Goal: Transaction & Acquisition: Book appointment/travel/reservation

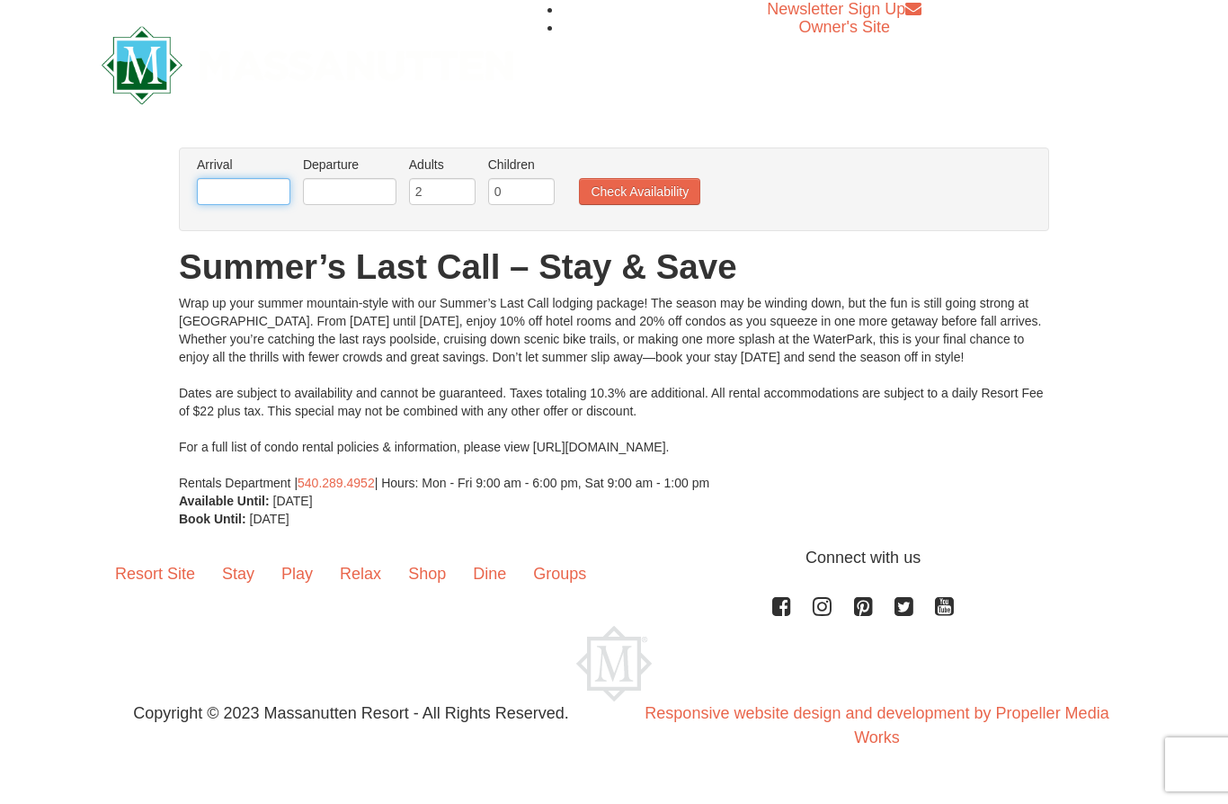
click at [245, 199] on input "text" at bounding box center [243, 191] width 93 height 27
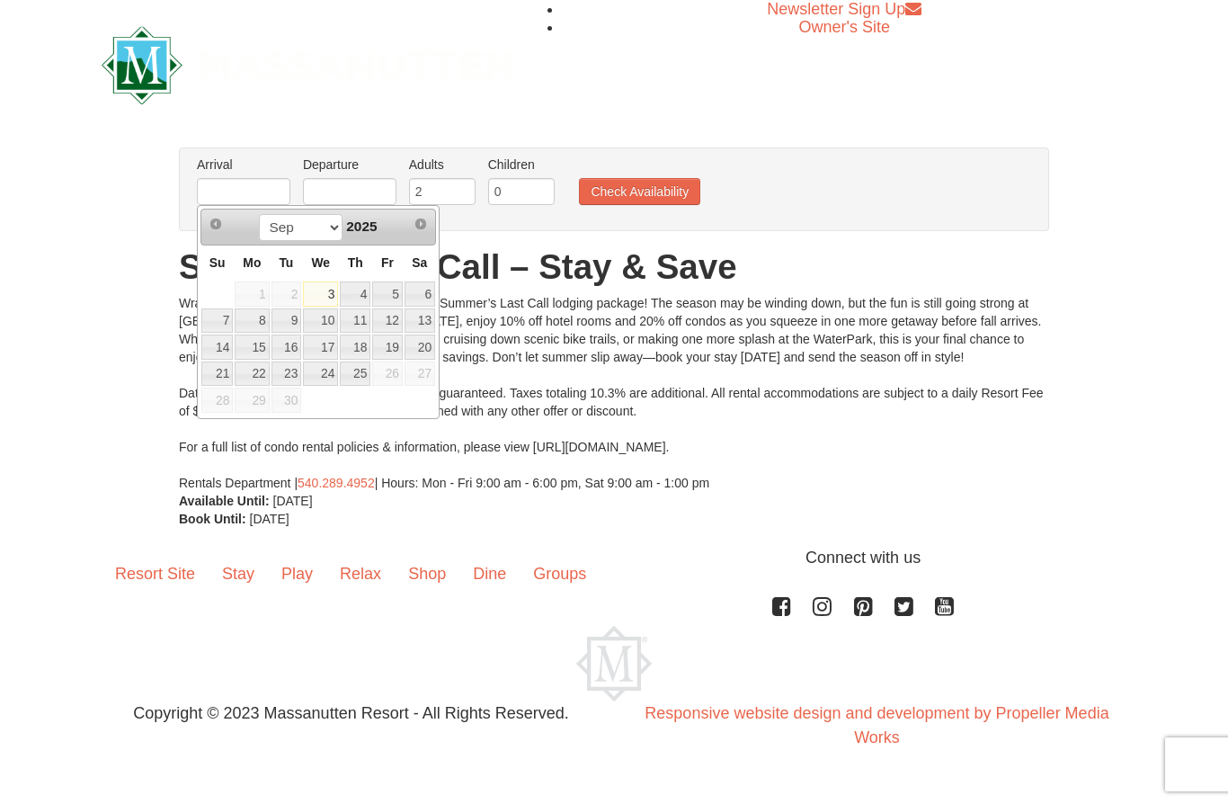
click at [365, 339] on link "18" at bounding box center [355, 346] width 31 height 25
type input "09/18/2025"
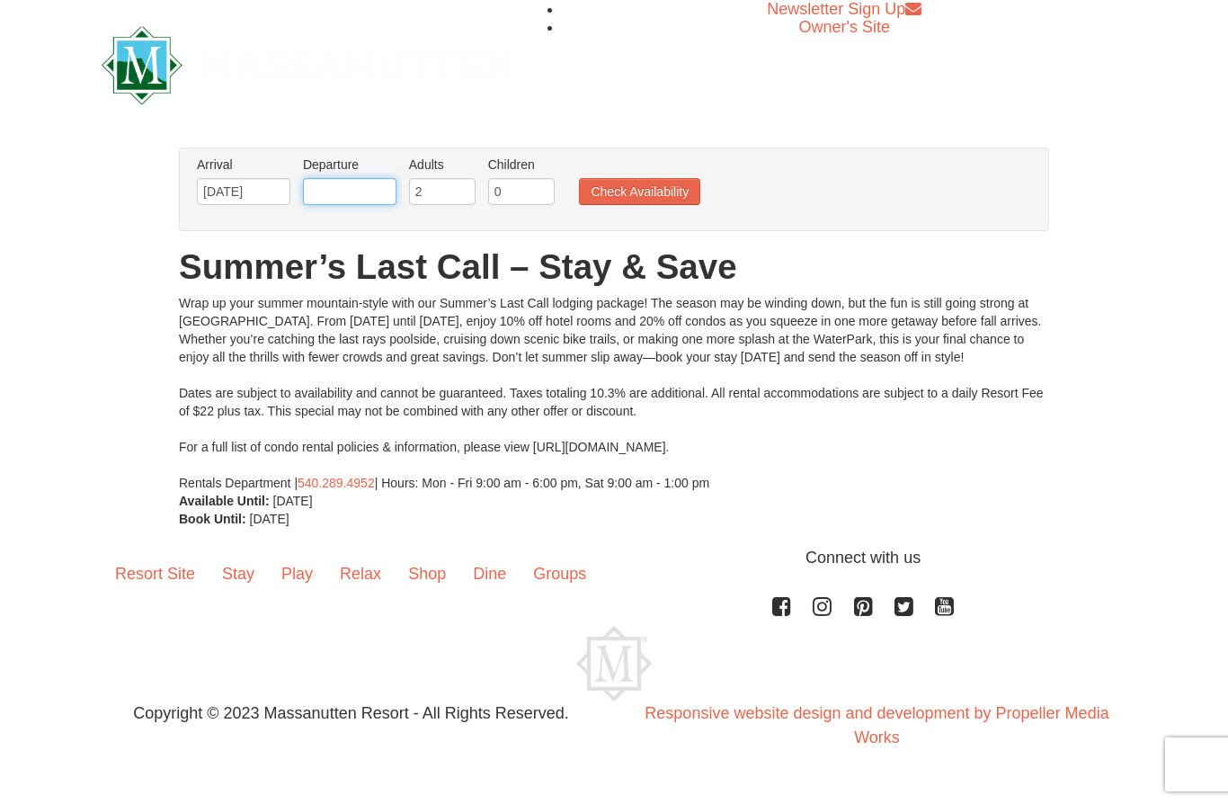
click at [386, 185] on input "text" at bounding box center [349, 191] width 93 height 27
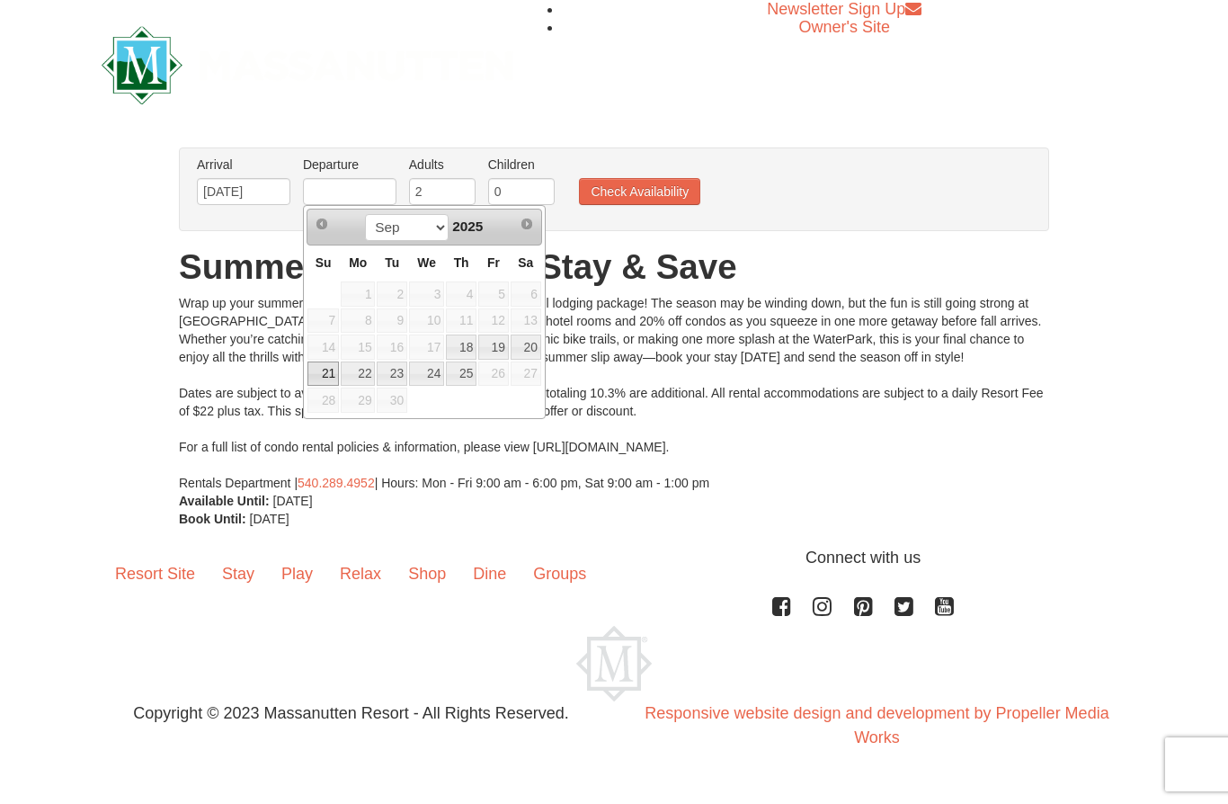
click at [323, 364] on link "21" at bounding box center [322, 373] width 31 height 25
type input "09/21/2025"
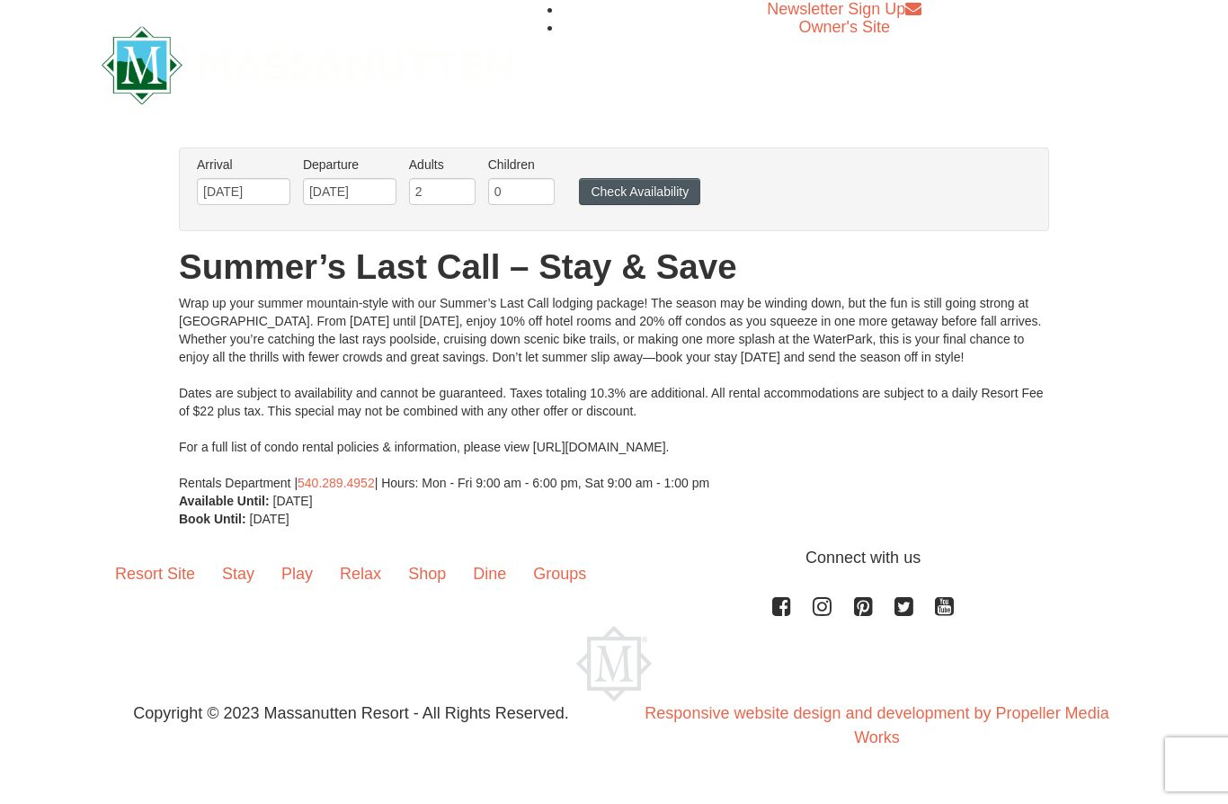
click at [661, 193] on button "Check Availability" at bounding box center [639, 191] width 121 height 27
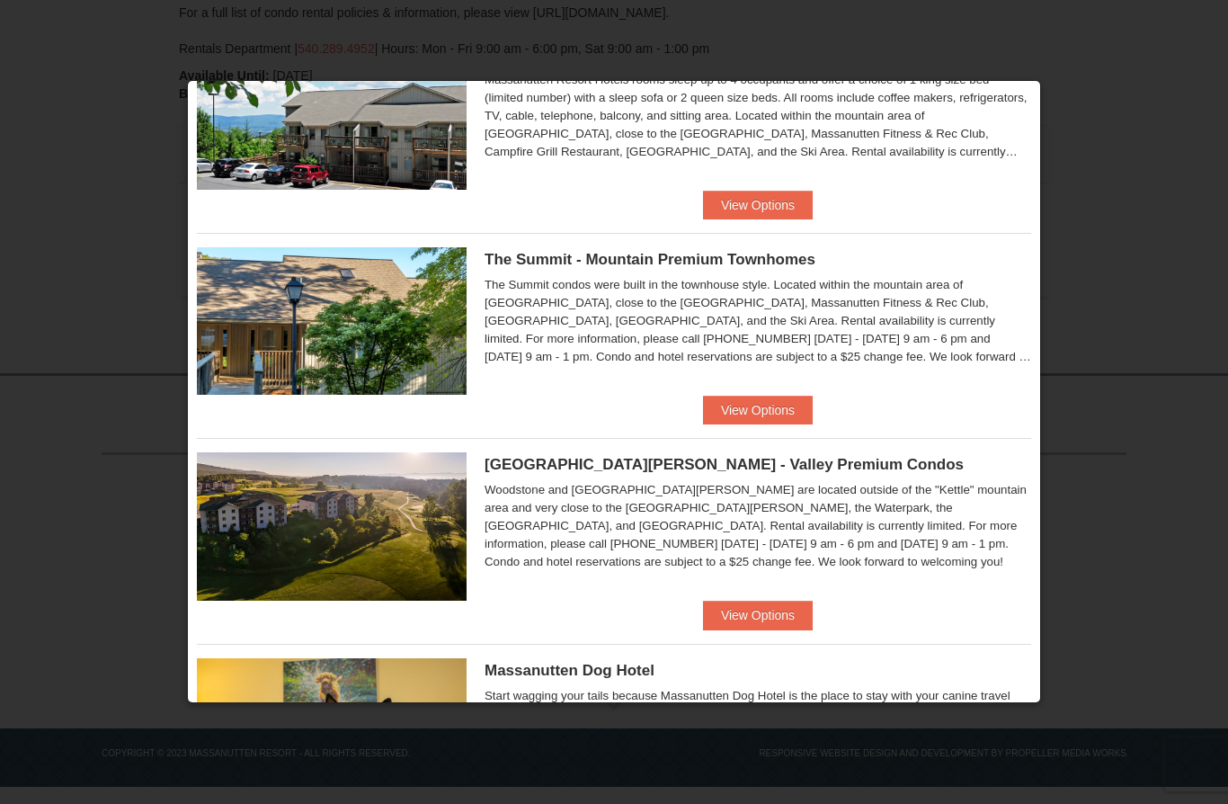
scroll to position [717, 0]
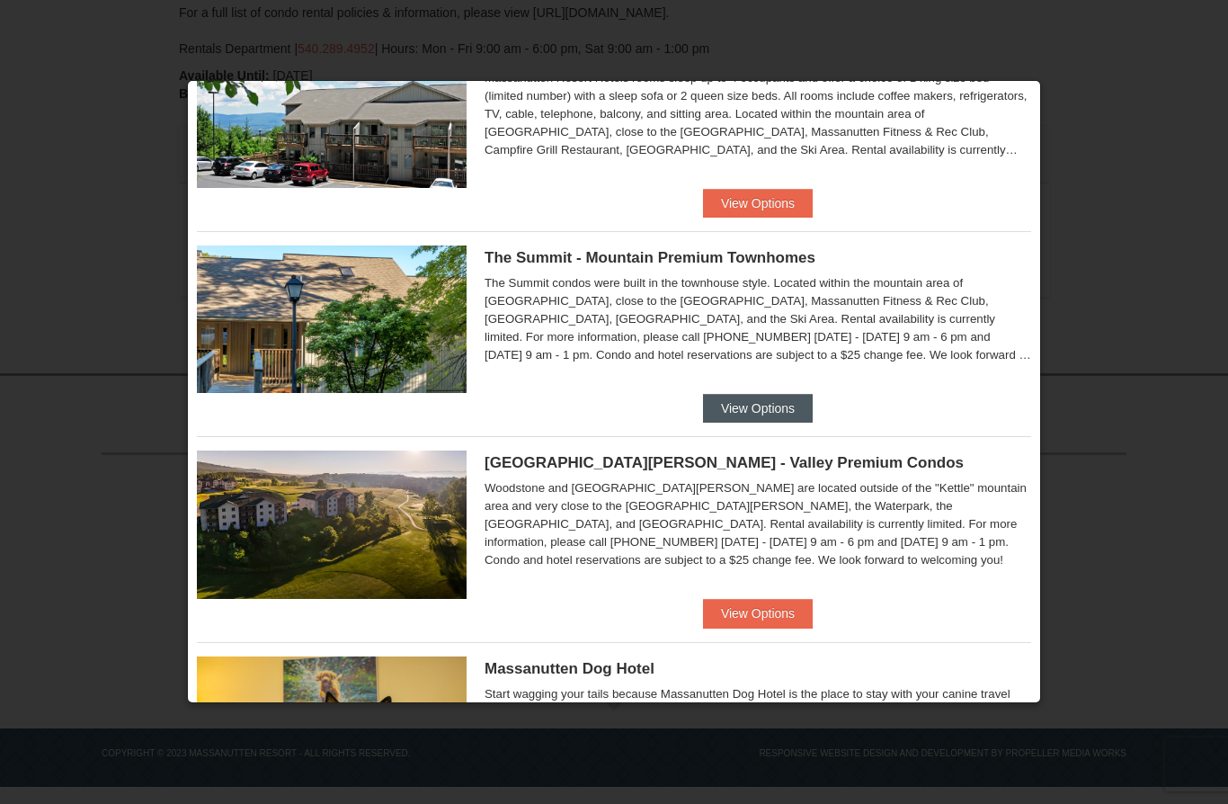
click at [751, 409] on button "View Options" at bounding box center [758, 408] width 110 height 29
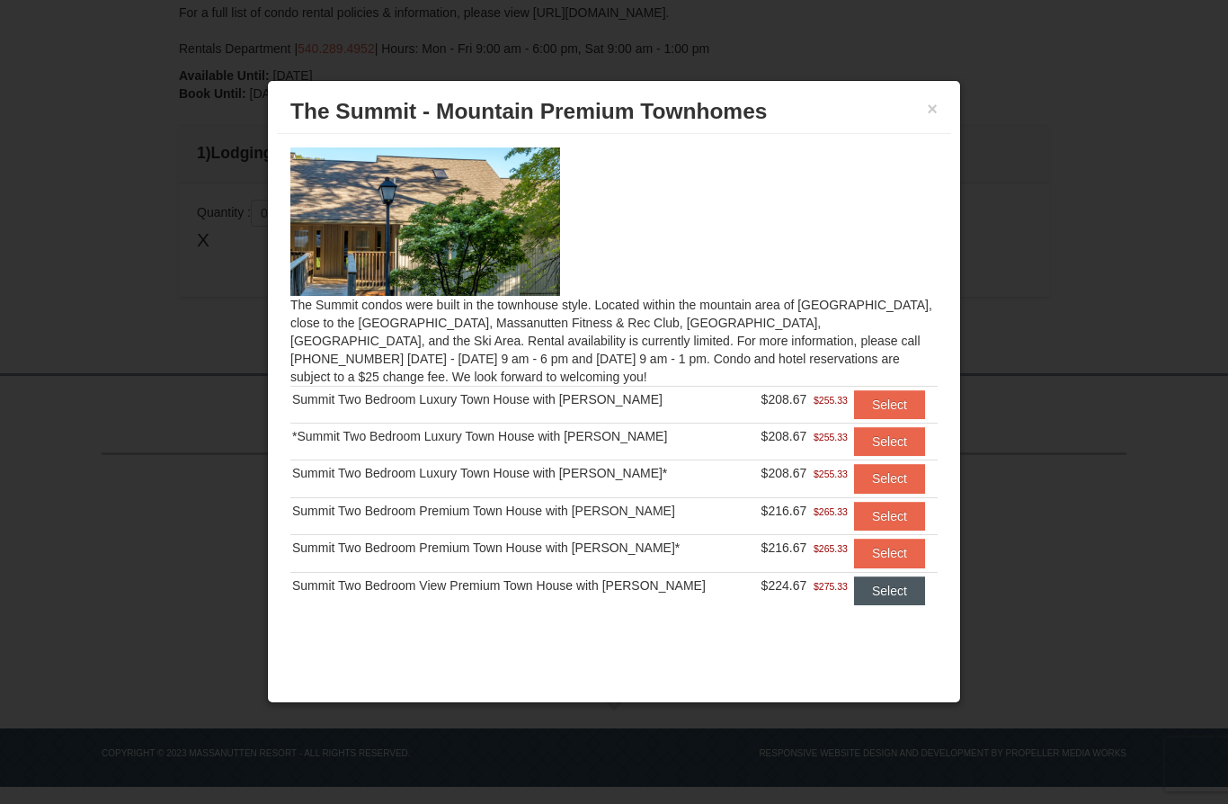
click at [882, 588] on button "Select" at bounding box center [889, 590] width 71 height 29
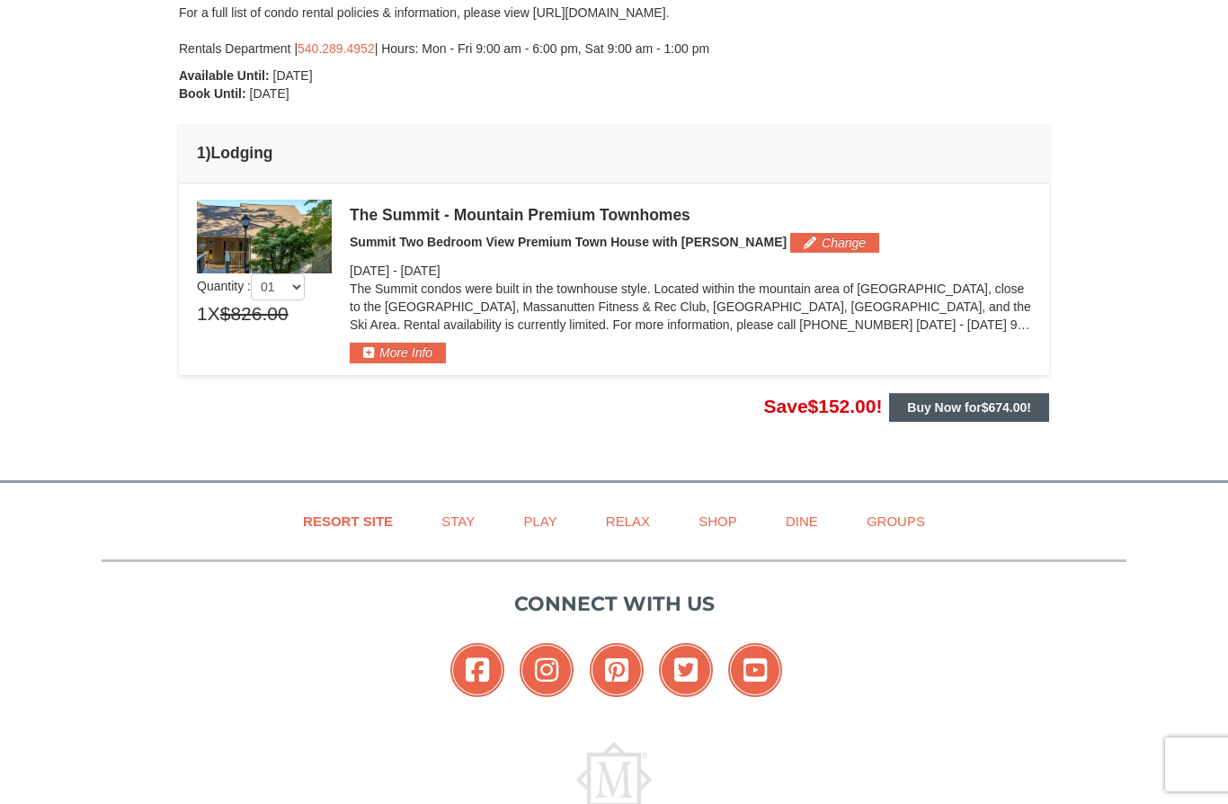
click at [936, 402] on strong "Buy Now for $674.00 !" at bounding box center [969, 407] width 124 height 14
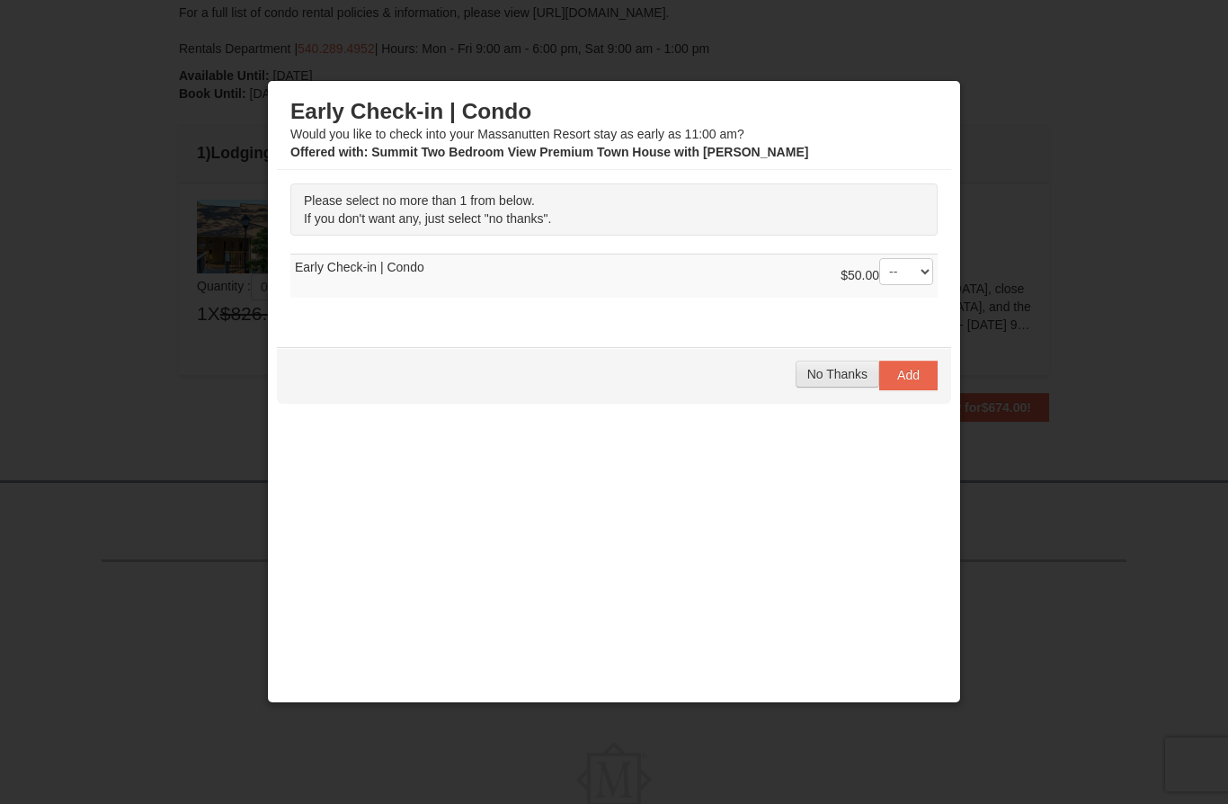
click at [828, 378] on span "No Thanks" at bounding box center [837, 374] width 60 height 14
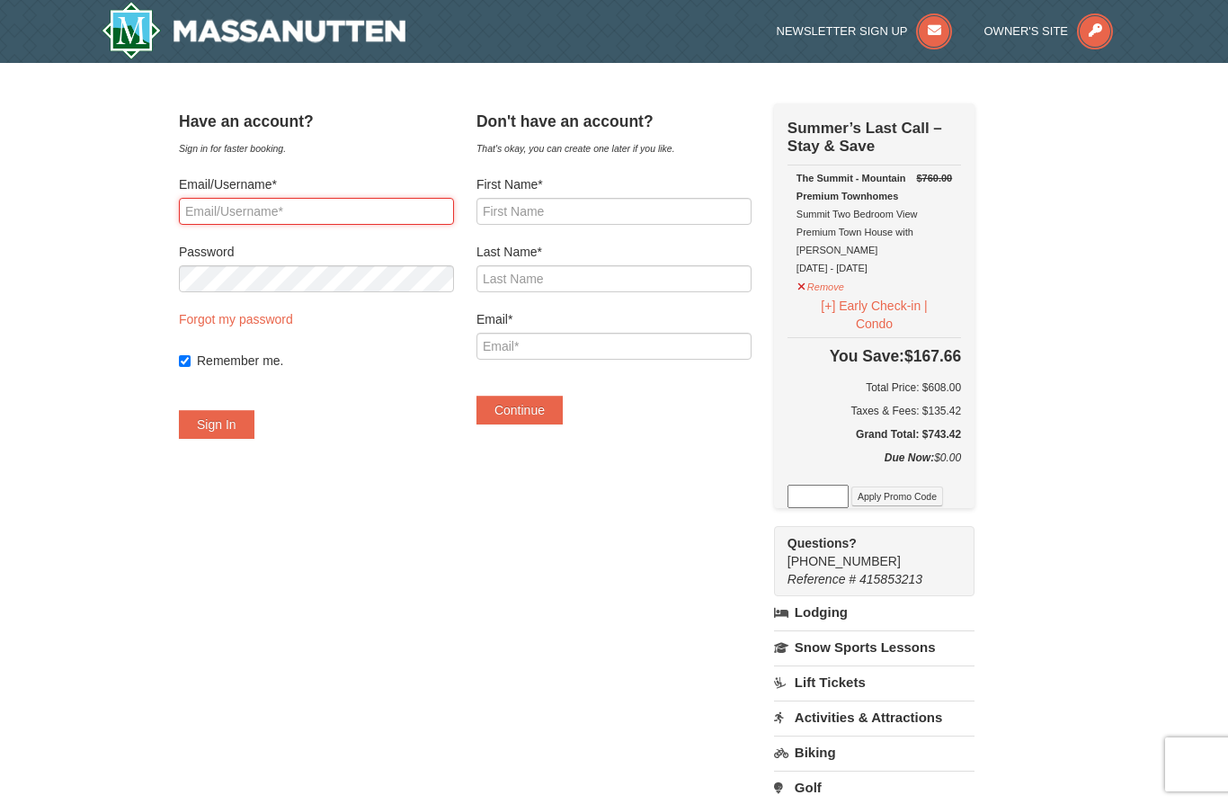
click at [371, 222] on input "Email/Username*" at bounding box center [316, 211] width 275 height 27
type input "[EMAIL_ADDRESS][DOMAIN_NAME]"
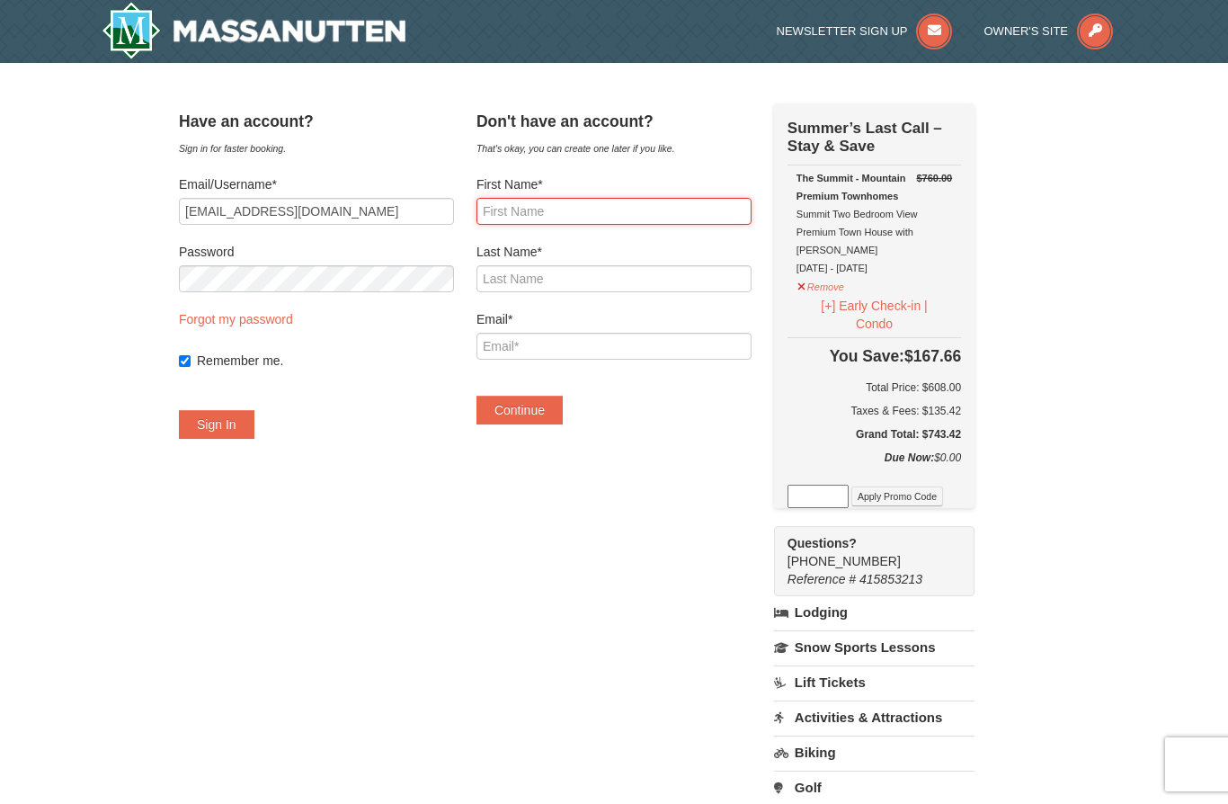
click at [602, 214] on input "First Name*" at bounding box center [613, 211] width 275 height 27
type input "[PERSON_NAME]"
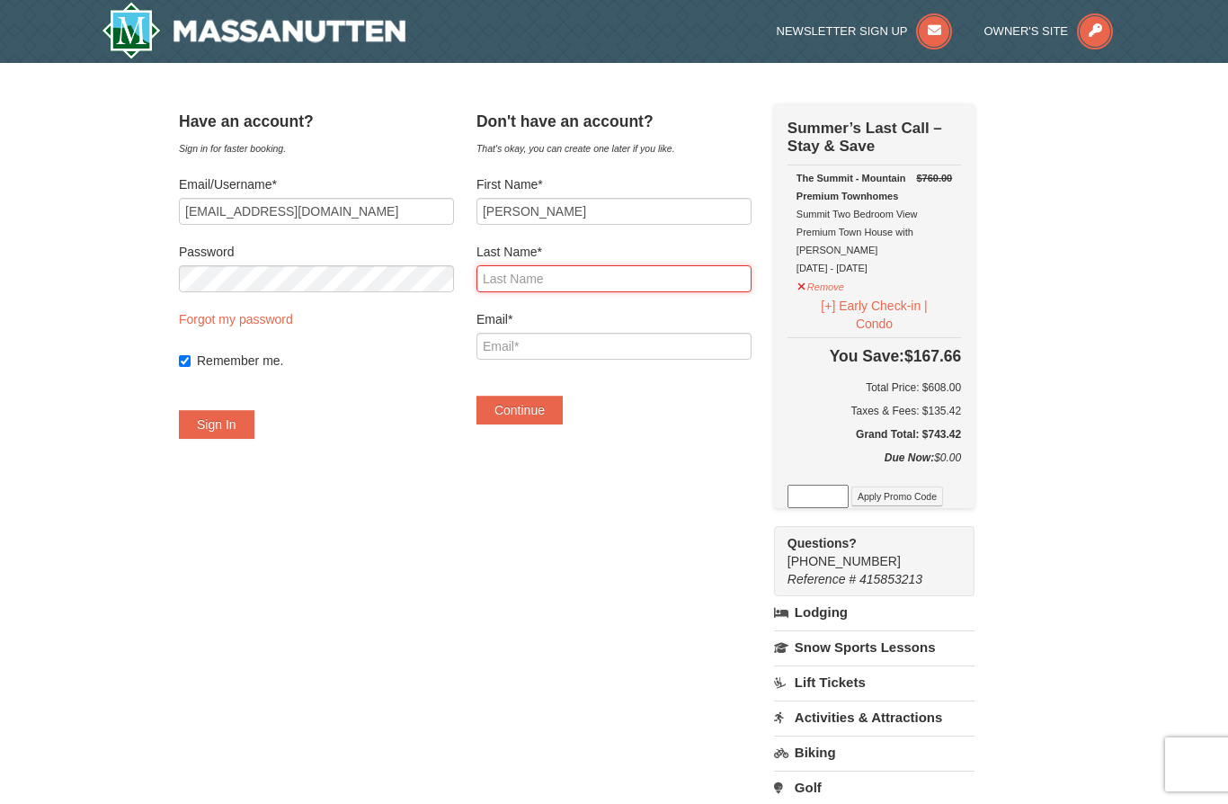
type input "[PERSON_NAME]"
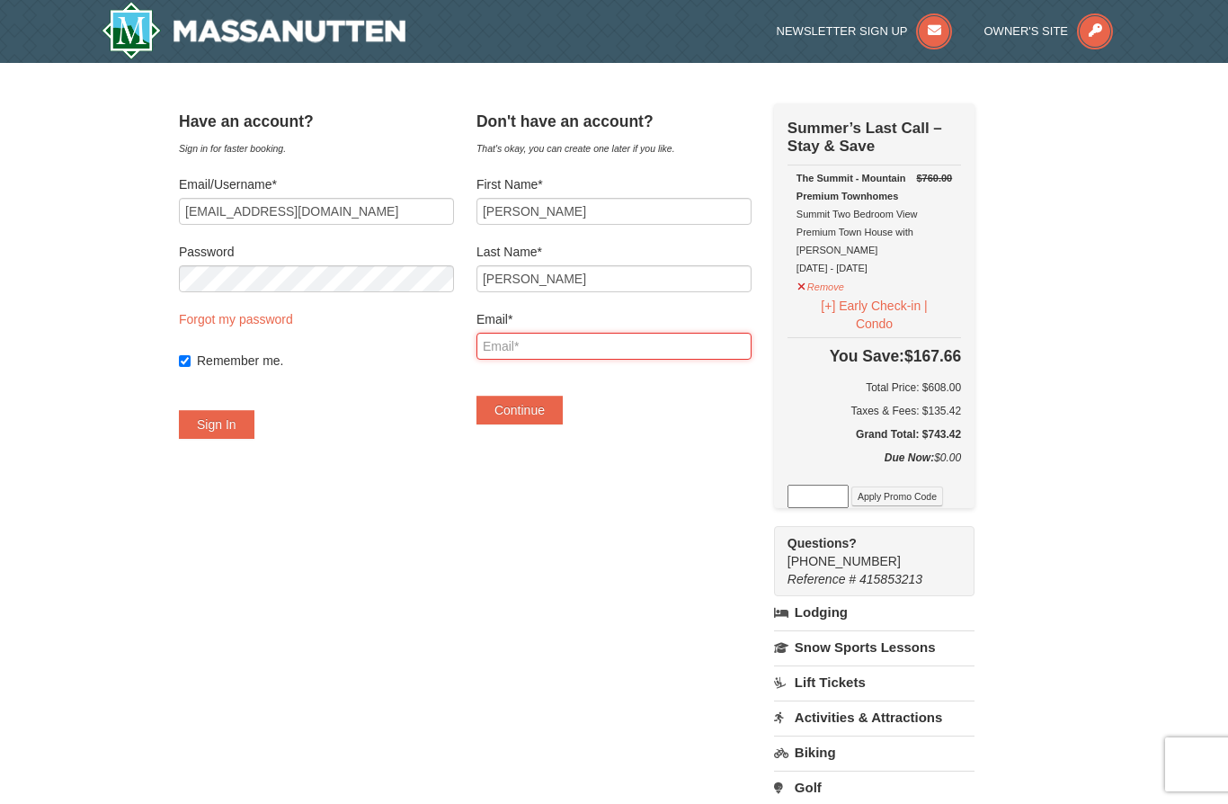
type input "[EMAIL_ADDRESS][DOMAIN_NAME]"
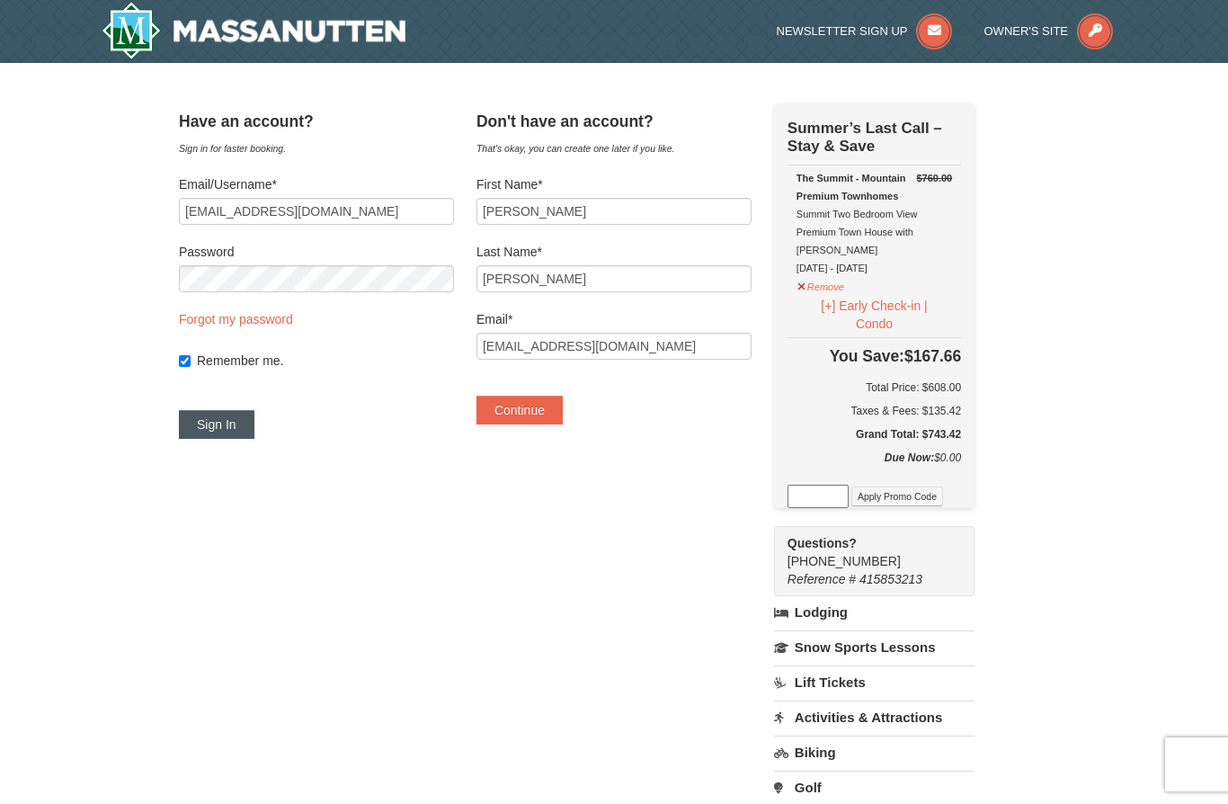
click at [239, 426] on button "Sign In" at bounding box center [217, 424] width 76 height 29
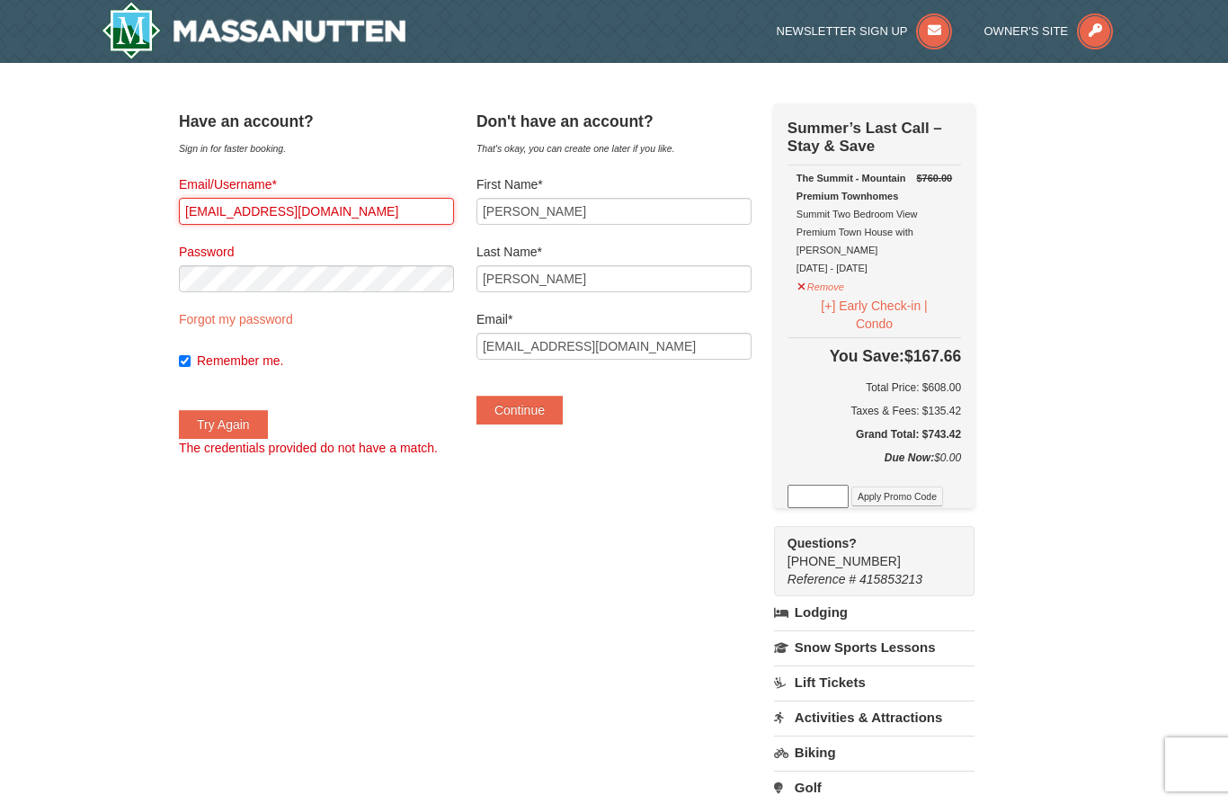
click at [431, 221] on input "[EMAIL_ADDRESS][DOMAIN_NAME]" at bounding box center [316, 211] width 275 height 27
type input "l"
type input "lwilson1962"
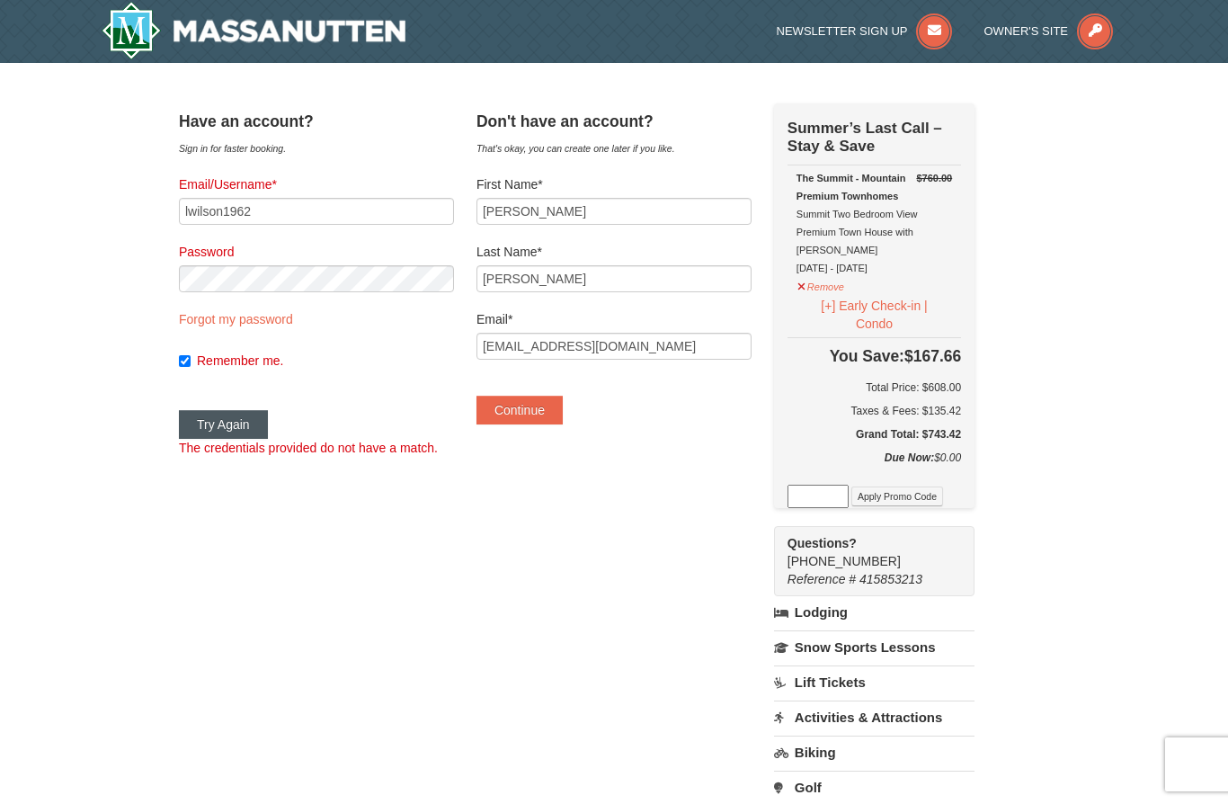
click at [247, 425] on button "Try Again" at bounding box center [223, 424] width 89 height 29
